Goal: Task Accomplishment & Management: Use online tool/utility

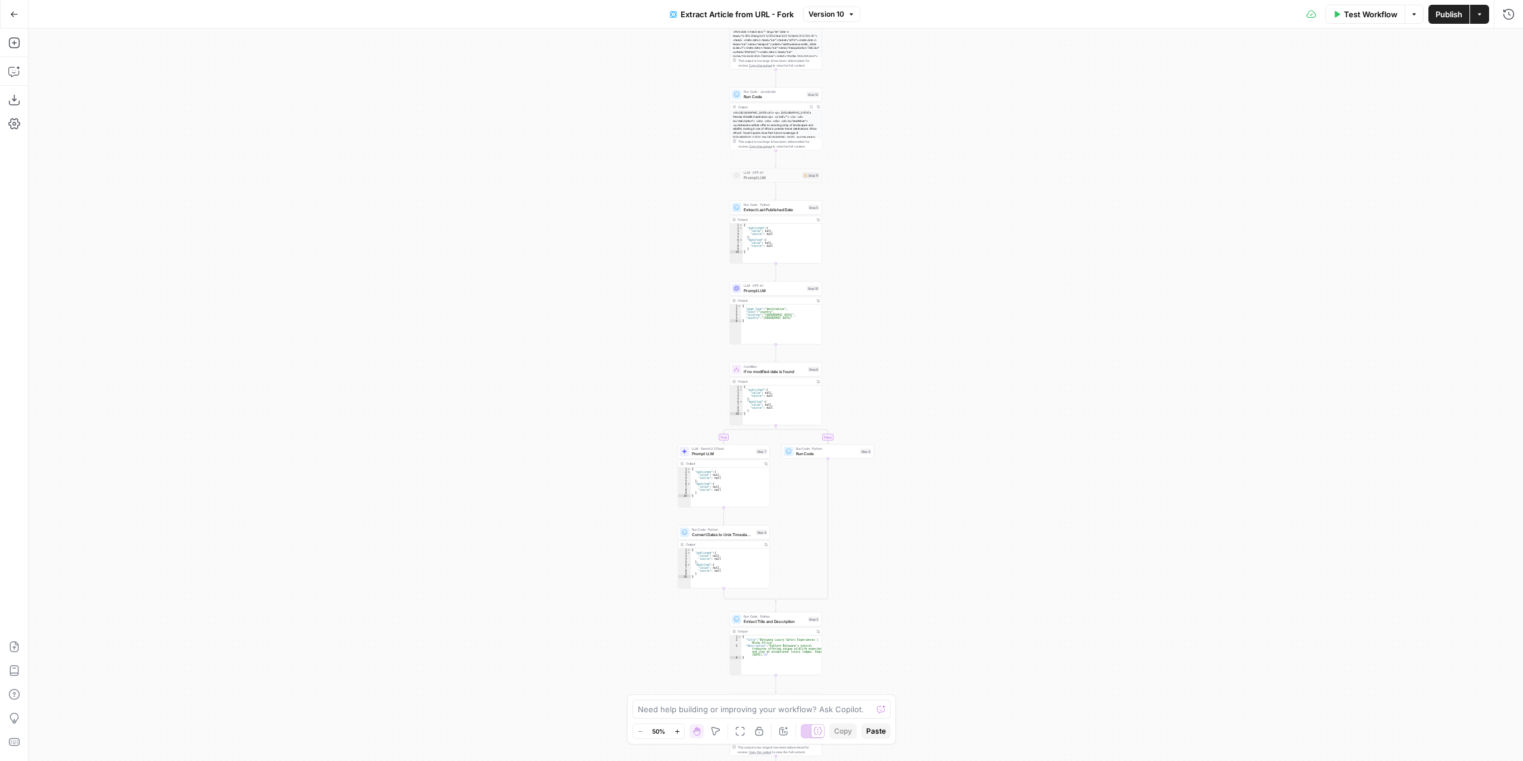
click at [814, 512] on div "true false Workflow Set Inputs Inputs Content Processing Convert Content Format…" at bounding box center [776, 395] width 1494 height 732
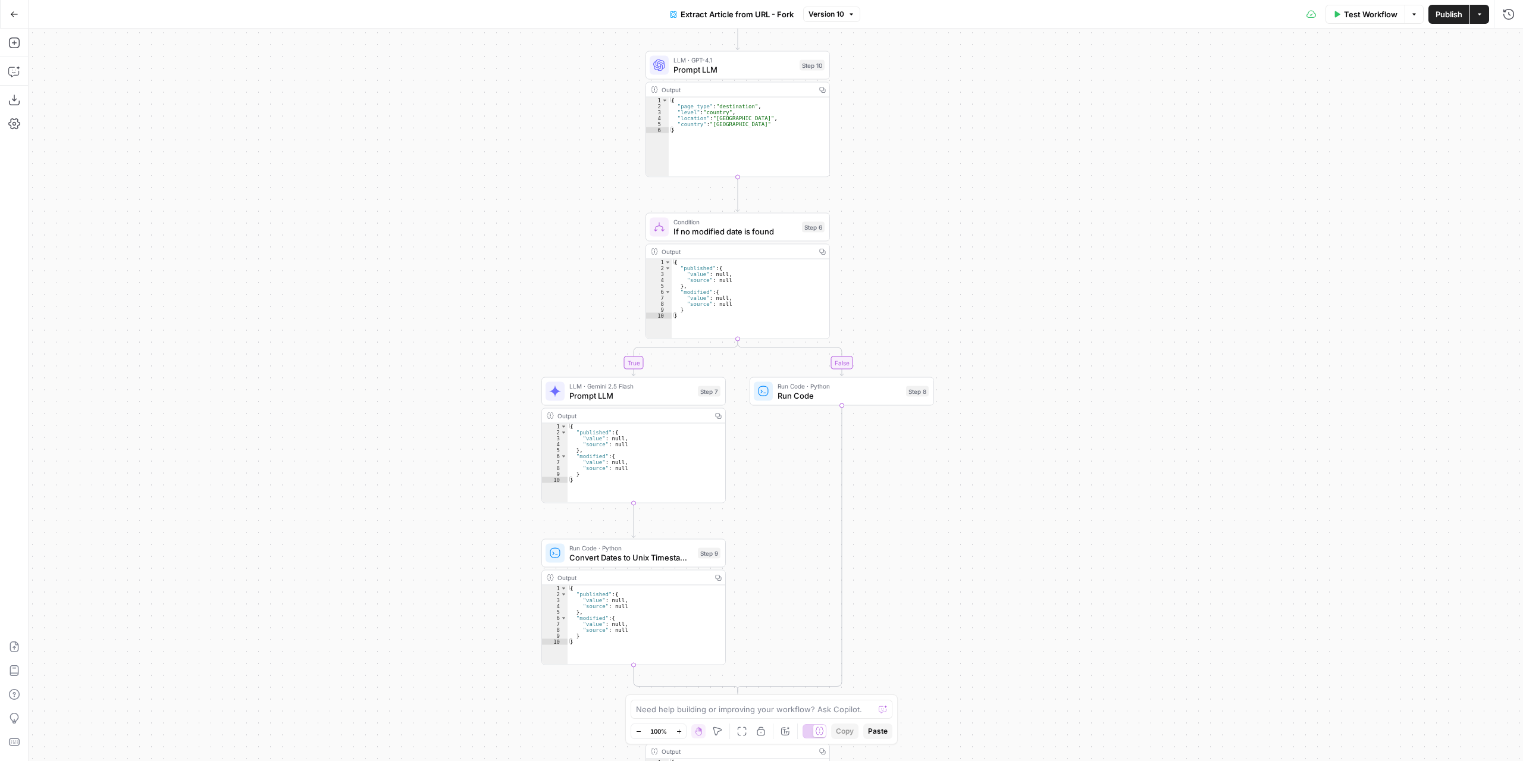
click at [790, 400] on span "Run Code" at bounding box center [839, 396] width 124 height 12
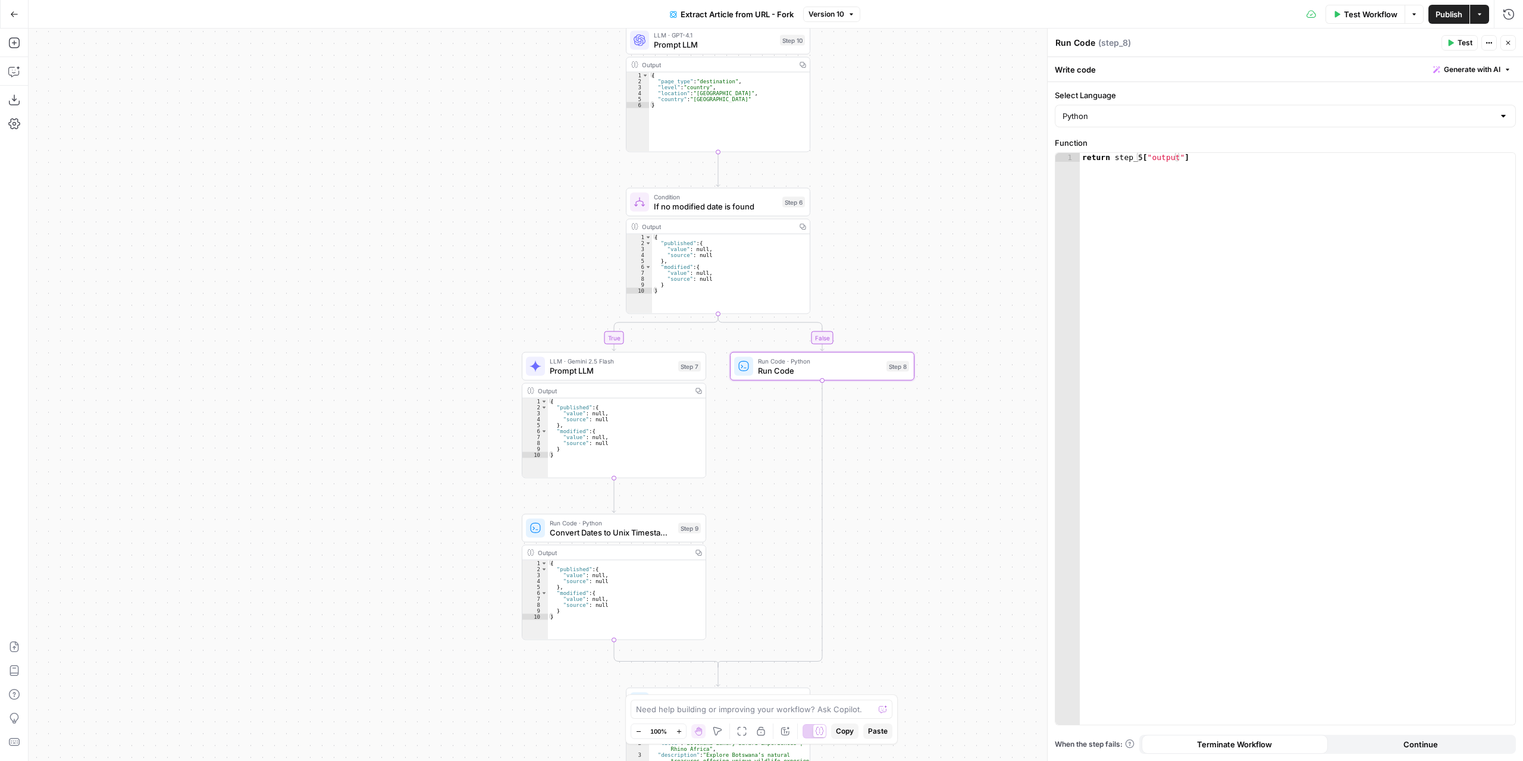
drag, startPoint x: 892, startPoint y: 266, endPoint x: 871, endPoint y: 231, distance: 40.3
click at [871, 231] on div "true false Workflow Set Inputs Inputs Content Processing Convert Content Format…" at bounding box center [776, 395] width 1494 height 732
click at [586, 369] on span "Prompt LLM" at bounding box center [612, 371] width 124 height 12
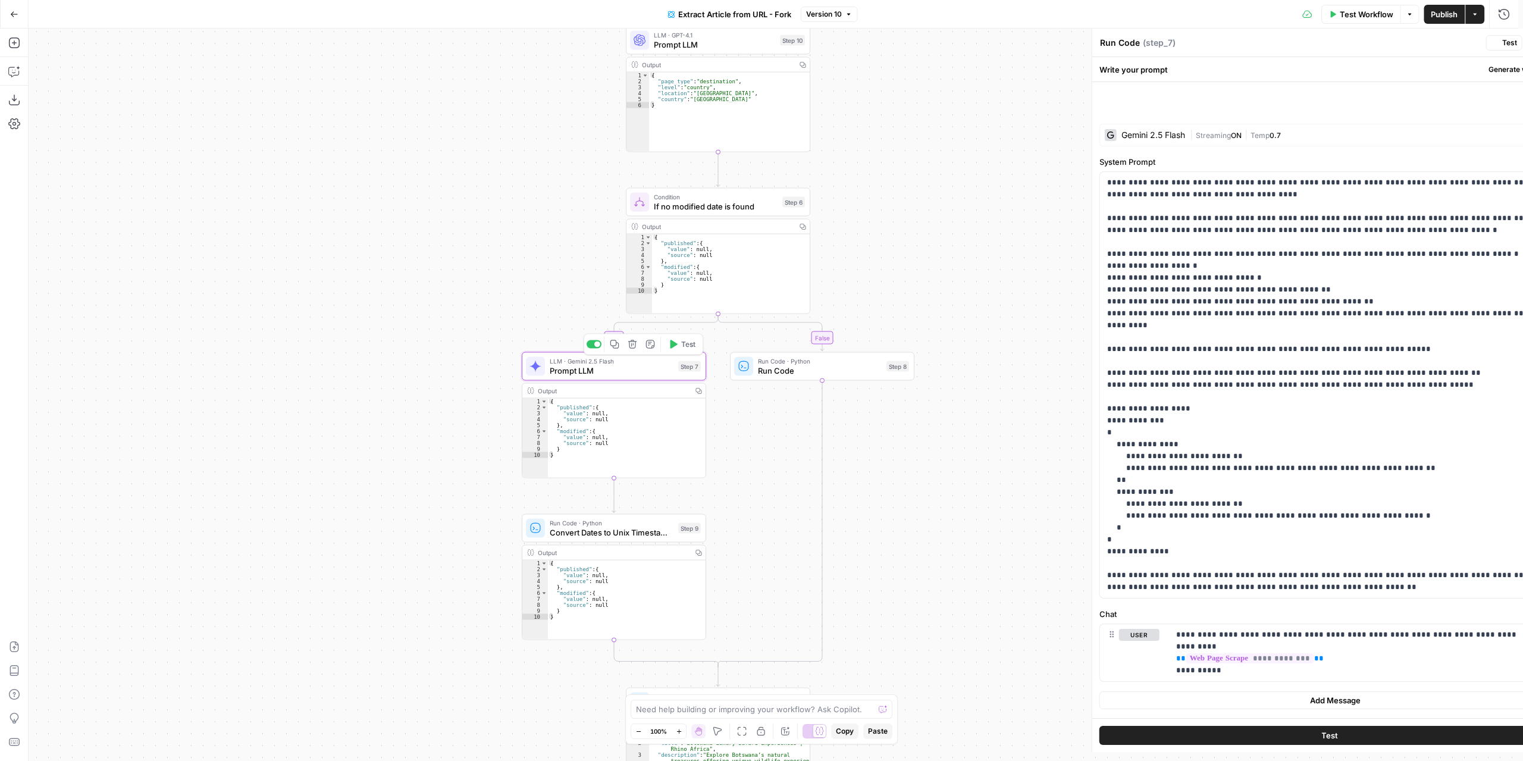
type textarea "Prompt LLM"
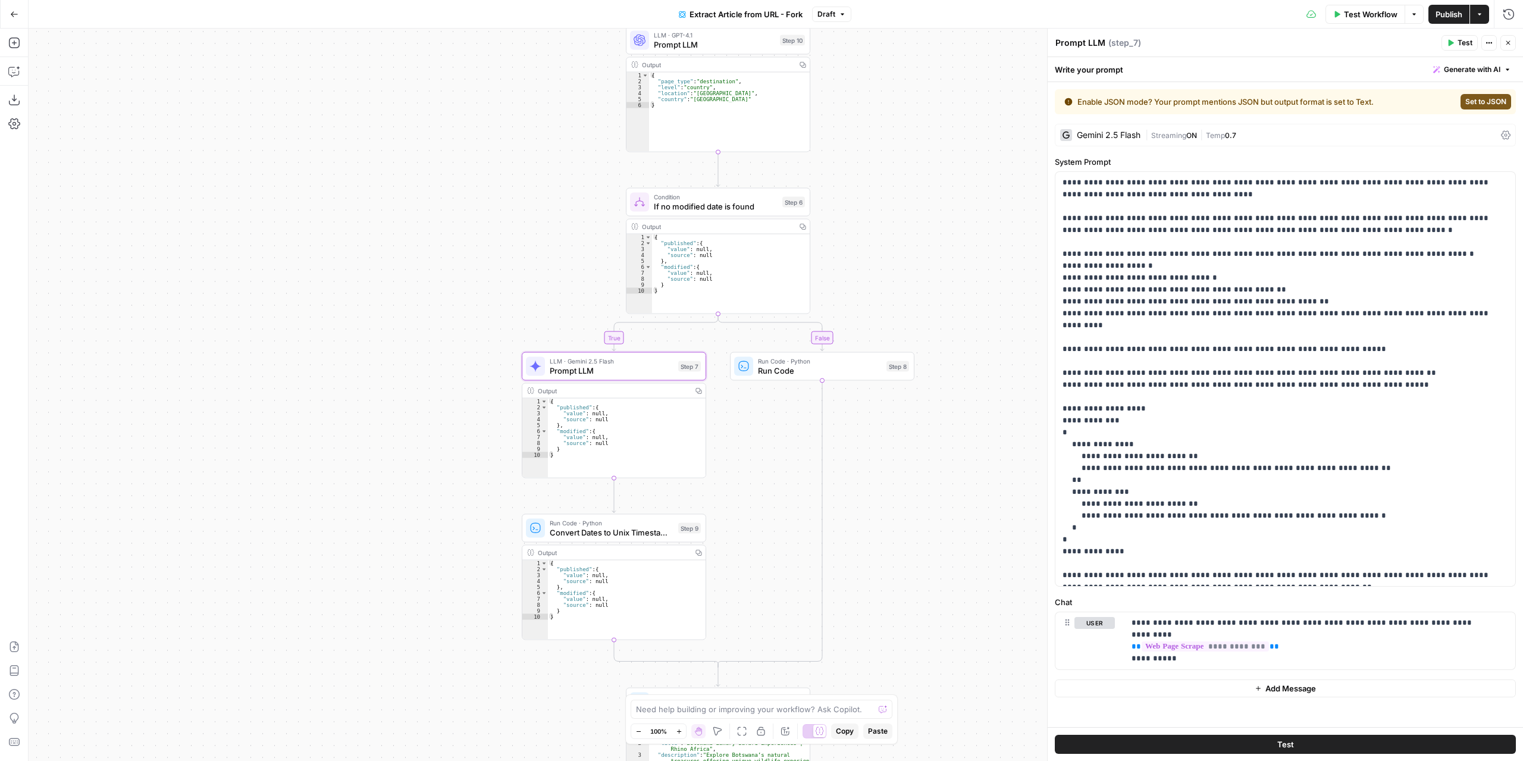
click at [365, 325] on div "true false Workflow Set Inputs Inputs Content Processing Convert Content Format…" at bounding box center [776, 395] width 1494 height 732
